Goal: Use online tool/utility: Utilize a website feature to perform a specific function

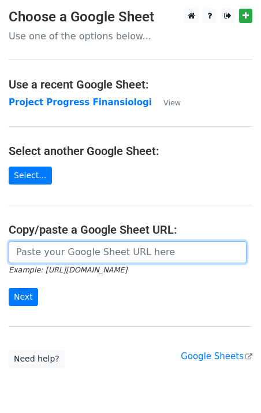
click at [32, 256] on input "url" at bounding box center [128, 252] width 238 height 22
paste input "https://docs.google.com/spreadsheets/d/1XTc2nlsIwzFWsRWZVGLAn0C-aV0rlliZWl_M4oK…"
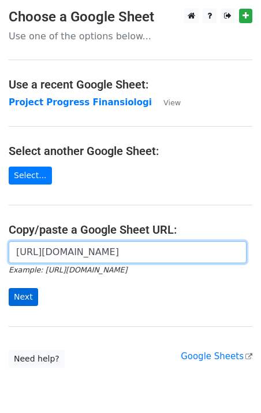
type input "https://docs.google.com/spreadsheets/d/1XTc2nlsIwzFWsRWZVGLAn0C-aV0rlliZWl_M4oK…"
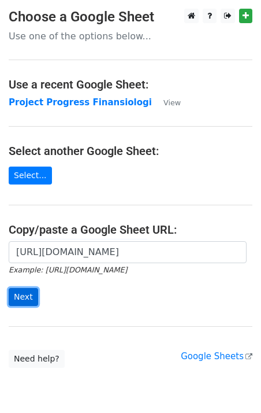
click at [32, 297] on input "Next" at bounding box center [24, 297] width 30 height 18
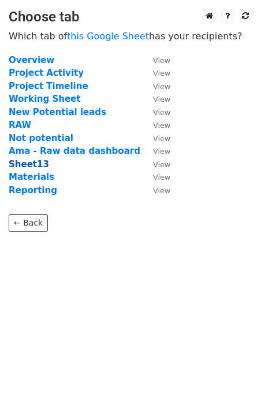
click at [29, 161] on strong "Sheet13" at bounding box center [29, 164] width 40 height 10
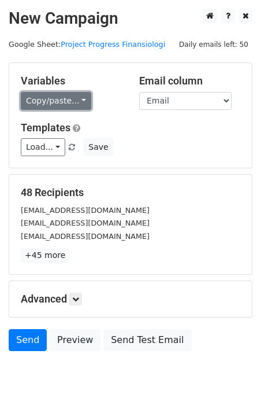
click at [65, 93] on link "Copy/paste..." at bounding box center [56, 101] width 71 height 18
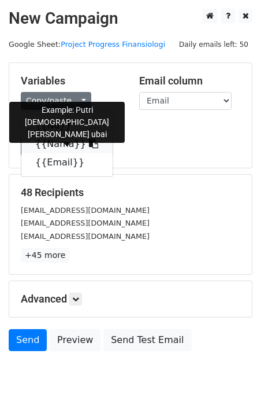
click at [89, 143] on icon at bounding box center [93, 143] width 9 height 9
